Goal: Information Seeking & Learning: Learn about a topic

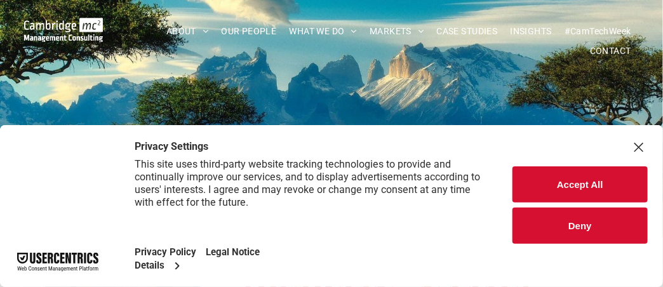
click at [636, 150] on div "Close Layer" at bounding box center [639, 147] width 18 height 18
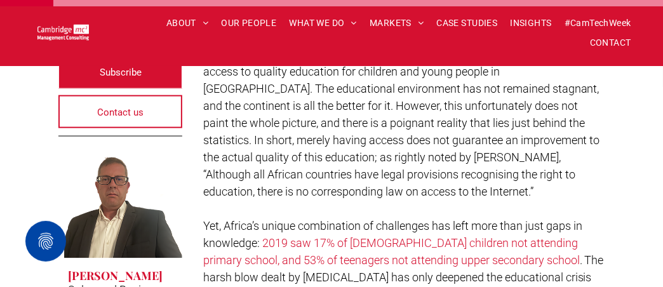
scroll to position [381, 0]
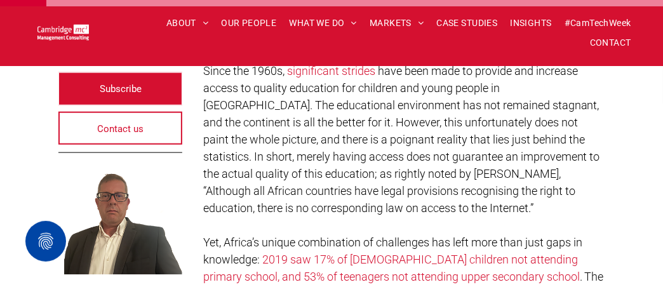
drag, startPoint x: 113, startPoint y: 142, endPoint x: 14, endPoint y: 79, distance: 117.3
